Goal: Transaction & Acquisition: Purchase product/service

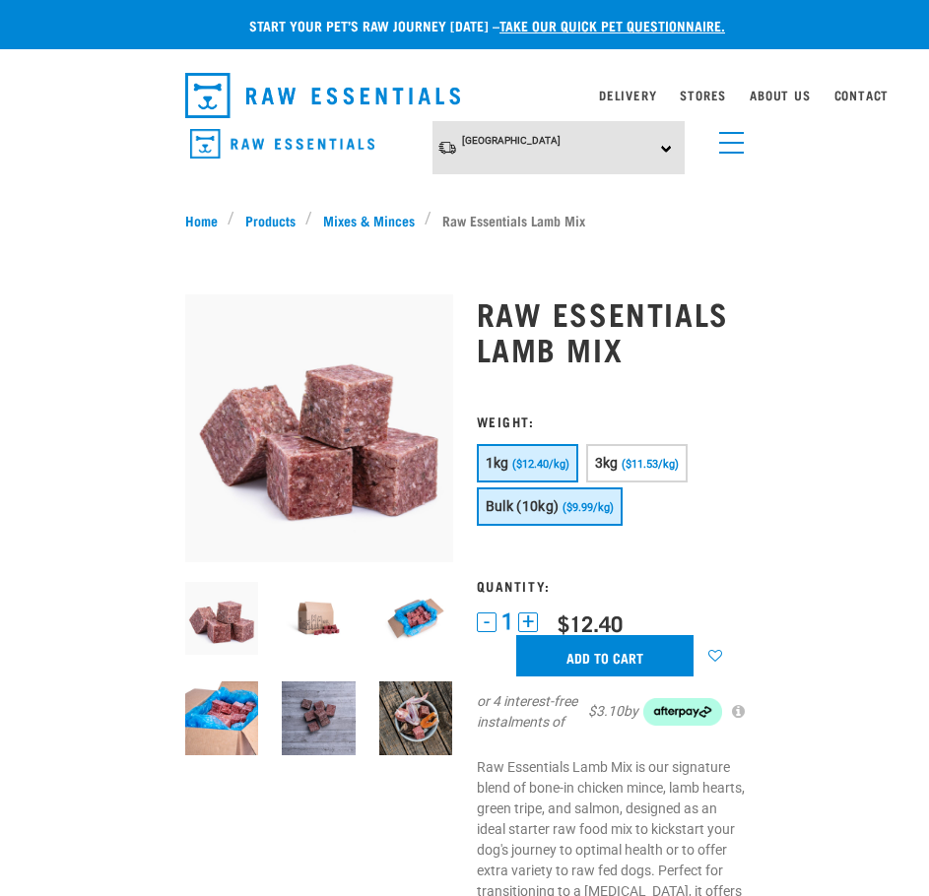
click at [536, 508] on span "Bulk (10kg)" at bounding box center [522, 506] width 74 height 16
click at [199, 217] on link "Home" at bounding box center [206, 220] width 43 height 21
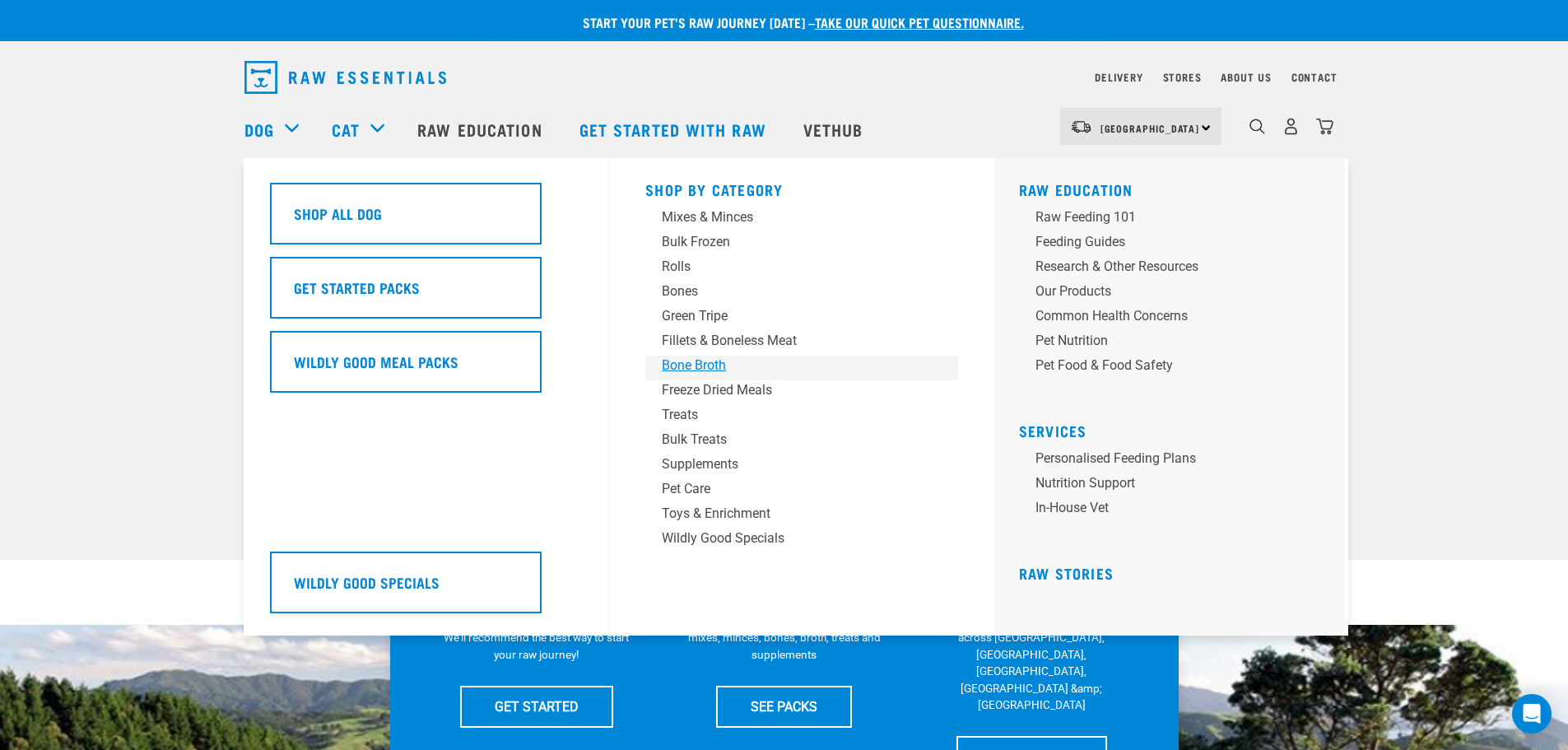
click at [688, 370] on div "Bone Broth" at bounding box center [790, 365] width 257 height 20
